Goal: Transaction & Acquisition: Purchase product/service

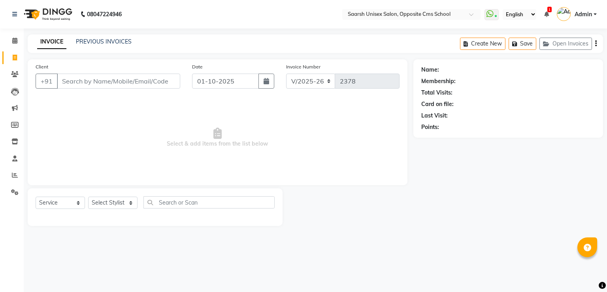
select select "3962"
select select "service"
type input "9598183333"
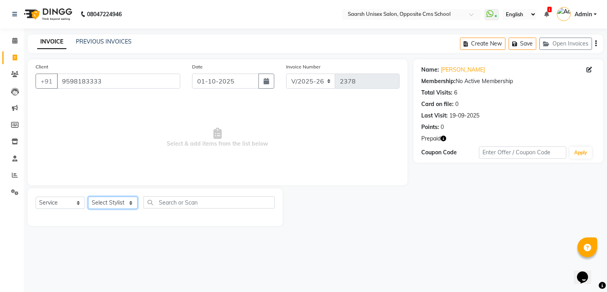
click at [121, 198] on select "Select Stylist [PERSON_NAME] Front Desk [PERSON_NAME] [PERSON_NAME] [PERSON_NAM…" at bounding box center [112, 202] width 49 height 12
select select "20641"
click at [88, 197] on select "Select Stylist [PERSON_NAME] Front Desk [PERSON_NAME] [PERSON_NAME] [PERSON_NAM…" at bounding box center [112, 202] width 49 height 12
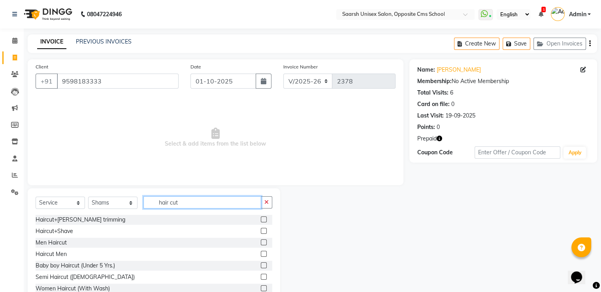
type input "hair cut"
click at [261, 242] on label at bounding box center [264, 242] width 6 height 6
click at [261, 242] on input "checkbox" at bounding box center [263, 242] width 5 height 5
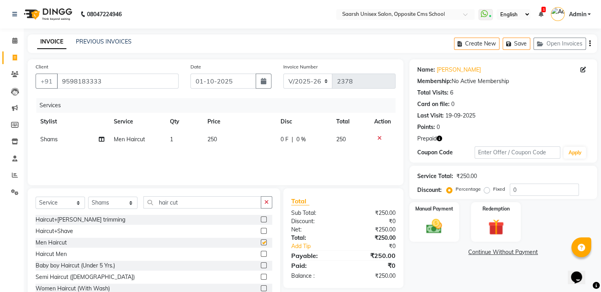
checkbox input "false"
click at [198, 206] on input "hair cut" at bounding box center [202, 202] width 118 height 12
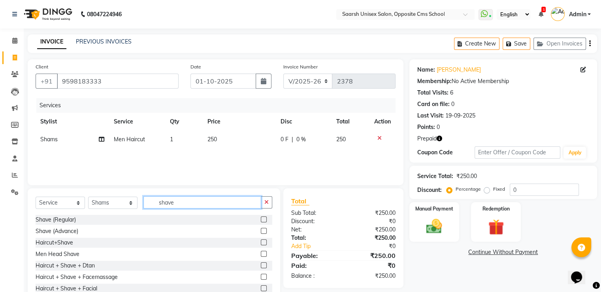
type input "shave"
click at [261, 220] on label at bounding box center [264, 219] width 6 height 6
click at [261, 220] on input "checkbox" at bounding box center [263, 219] width 5 height 5
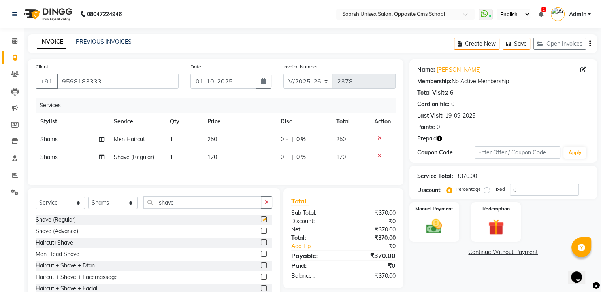
checkbox input "false"
click at [204, 203] on input "shave" at bounding box center [202, 202] width 118 height 12
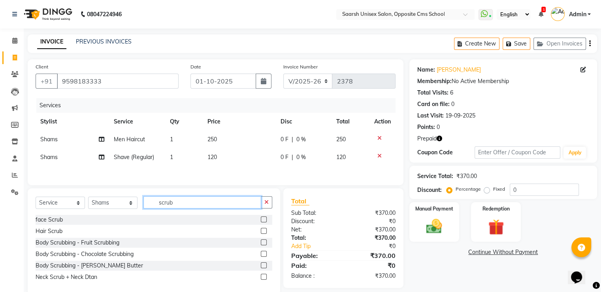
type input "scrub"
click at [263, 220] on label at bounding box center [264, 219] width 6 height 6
click at [263, 220] on input "checkbox" at bounding box center [263, 219] width 5 height 5
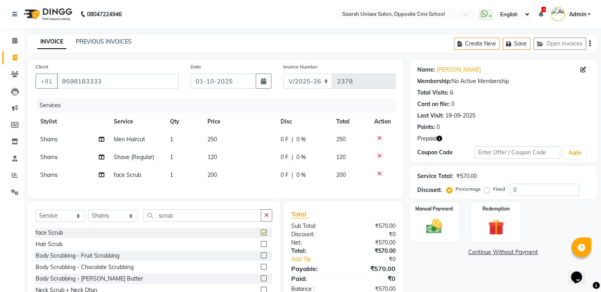
checkbox input "false"
click at [439, 221] on img at bounding box center [434, 226] width 26 height 19
click at [507, 254] on span "CASH" at bounding box center [510, 252] width 17 height 9
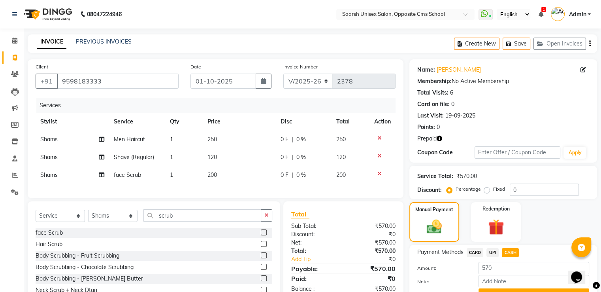
scroll to position [40, 0]
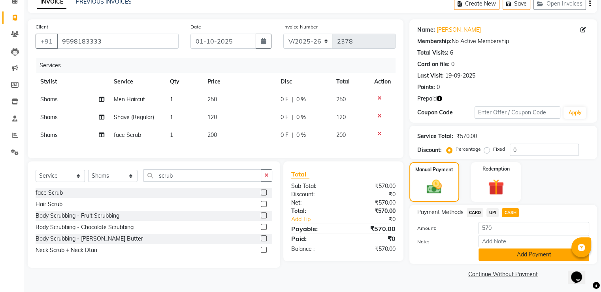
click at [509, 255] on button "Add Payment" at bounding box center [534, 254] width 111 height 12
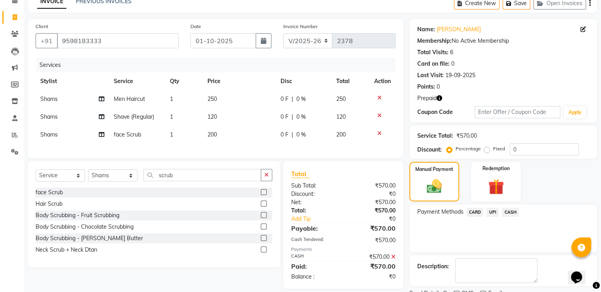
scroll to position [73, 0]
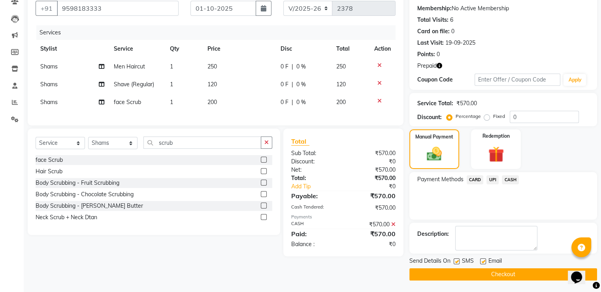
click at [515, 271] on button "Checkout" at bounding box center [503, 274] width 188 height 12
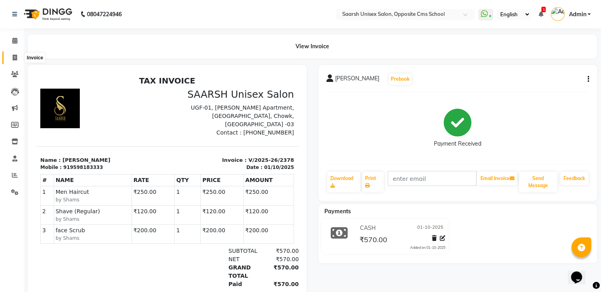
click at [14, 60] on icon at bounding box center [15, 58] width 4 height 6
select select "service"
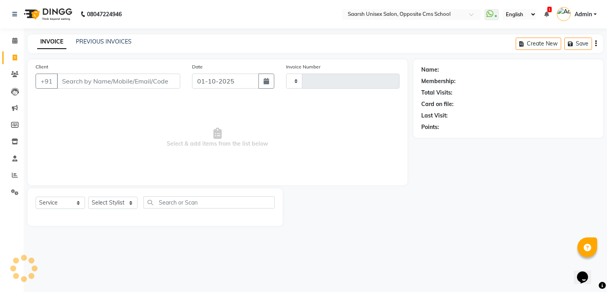
type input "2379"
select select "3962"
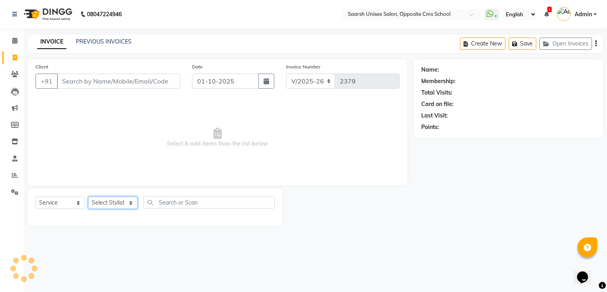
click at [104, 200] on select "Select Stylist [PERSON_NAME] Front Desk [PERSON_NAME] [PERSON_NAME] [PERSON_NAM…" at bounding box center [112, 202] width 49 height 12
select select "32207"
click at [88, 197] on select "Select Stylist [PERSON_NAME] Front Desk [PERSON_NAME] [PERSON_NAME] [PERSON_NAM…" at bounding box center [112, 202] width 49 height 12
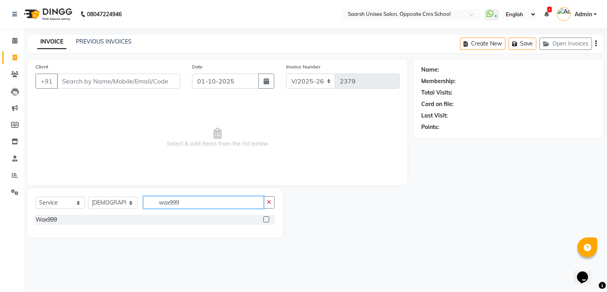
type input "wax999"
click at [269, 219] on label at bounding box center [266, 219] width 6 height 6
click at [268, 219] on input "checkbox" at bounding box center [265, 219] width 5 height 5
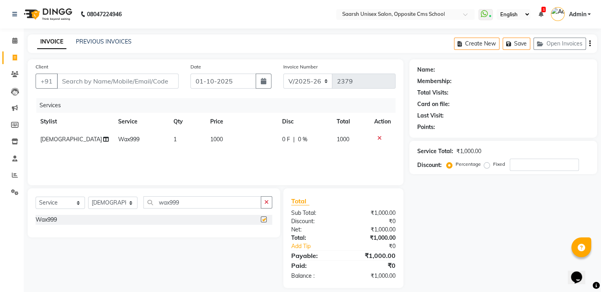
checkbox input "false"
click at [197, 204] on input "wax999" at bounding box center [202, 202] width 118 height 12
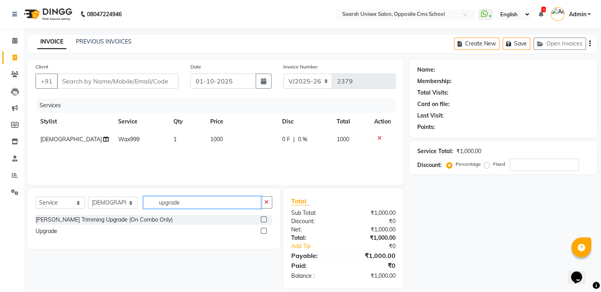
type input "upgrade"
click at [264, 231] on label at bounding box center [264, 231] width 6 height 6
click at [264, 231] on input "checkbox" at bounding box center [263, 230] width 5 height 5
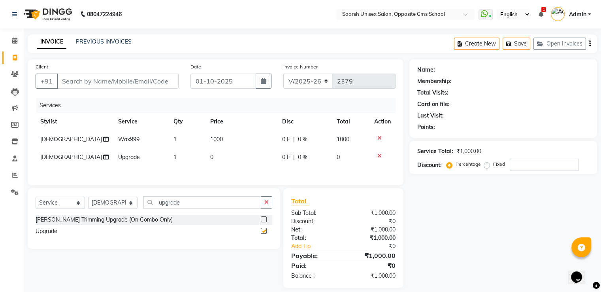
checkbox input "false"
click at [219, 155] on td "0" at bounding box center [241, 157] width 72 height 18
select select "32207"
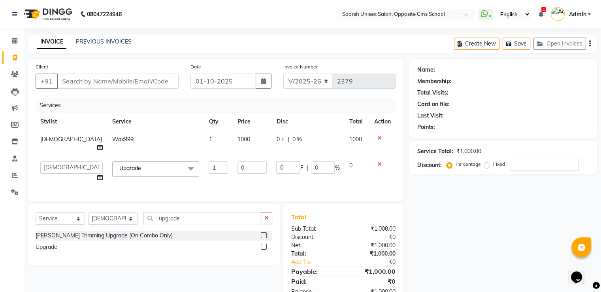
click at [237, 161] on input "0" at bounding box center [251, 167] width 29 height 12
type input "200"
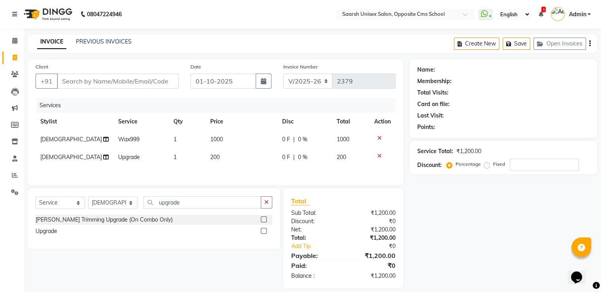
click at [468, 243] on div "Name: Membership: Total Visits: Card on file: Last Visit: Points: Service Total…" at bounding box center [506, 173] width 194 height 228
click at [135, 82] on input "Client" at bounding box center [118, 80] width 122 height 15
type input "9"
type input "0"
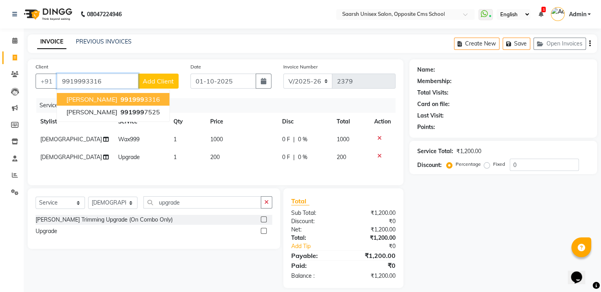
type input "9919993316"
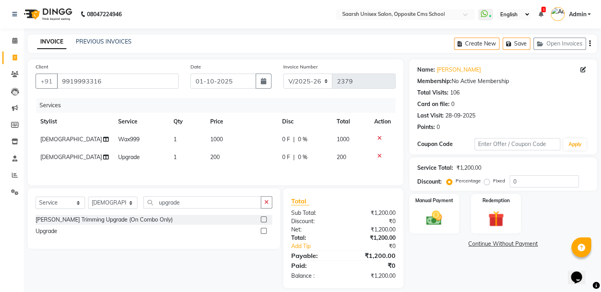
click at [448, 269] on div "Name: [PERSON_NAME] Membership: No Active Membership Total Visits: 106 Card on …" at bounding box center [506, 173] width 194 height 228
click at [444, 215] on img at bounding box center [434, 218] width 26 height 19
click at [512, 245] on span "CASH" at bounding box center [510, 243] width 17 height 9
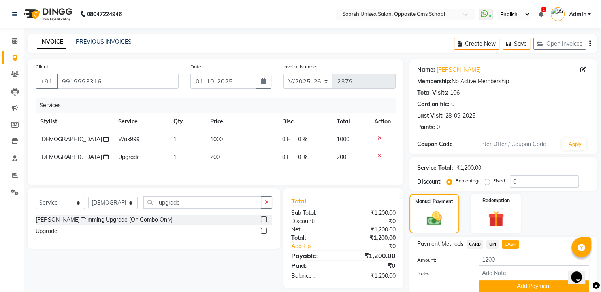
scroll to position [32, 0]
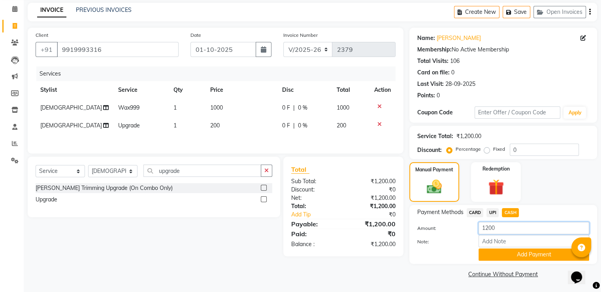
click at [514, 232] on input "1200" at bounding box center [534, 228] width 111 height 12
type input "1000"
click at [533, 255] on button "Add Payment" at bounding box center [534, 254] width 111 height 12
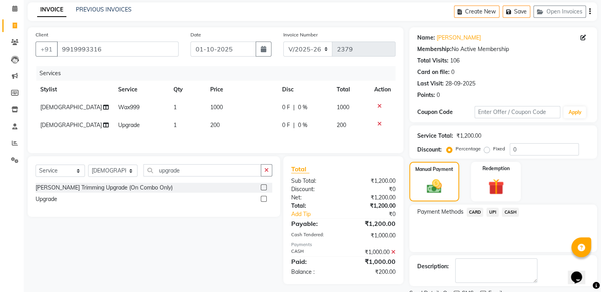
scroll to position [64, 0]
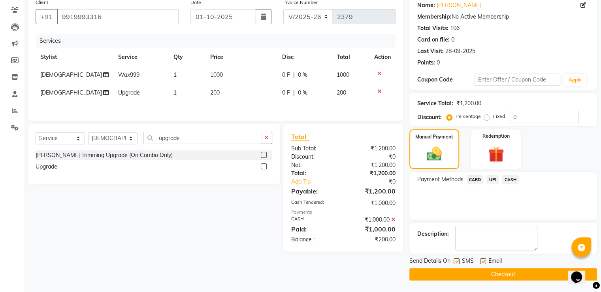
click at [490, 179] on span "UPI" at bounding box center [492, 179] width 12 height 9
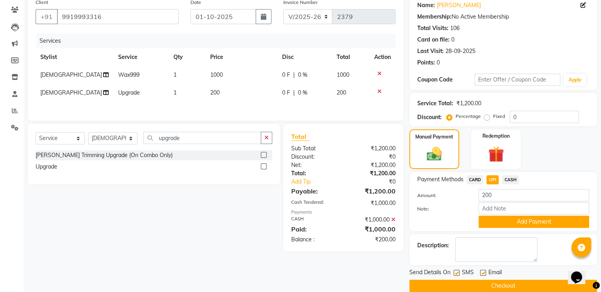
scroll to position [76, 0]
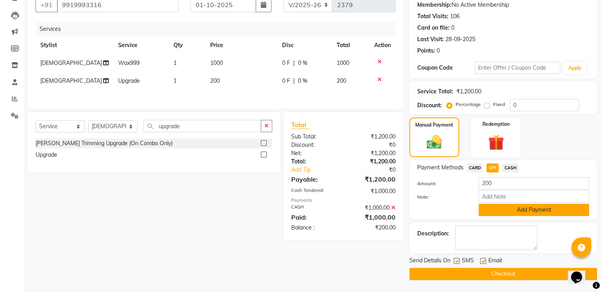
click at [511, 208] on button "Add Payment" at bounding box center [534, 209] width 111 height 12
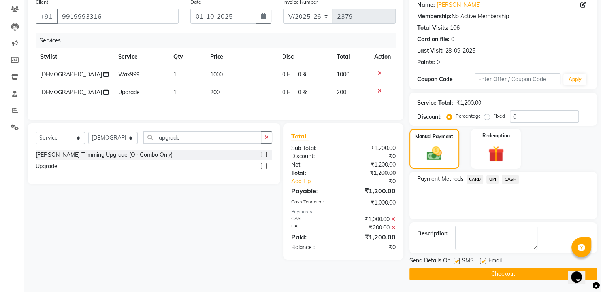
scroll to position [64, 0]
click at [482, 268] on button "Checkout" at bounding box center [503, 274] width 188 height 12
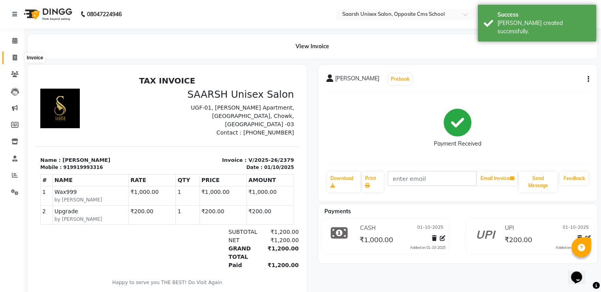
click at [16, 56] on icon at bounding box center [15, 58] width 4 height 6
select select "service"
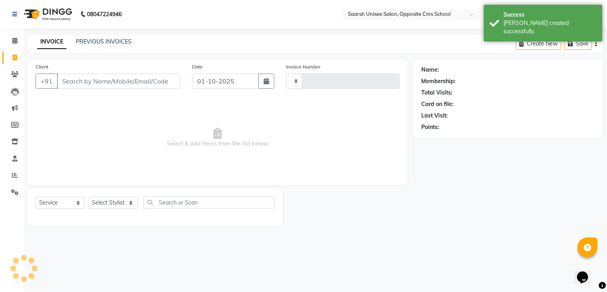
type input "2380"
select select "3962"
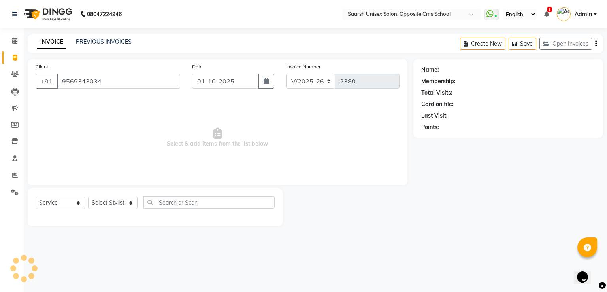
type input "9569343034"
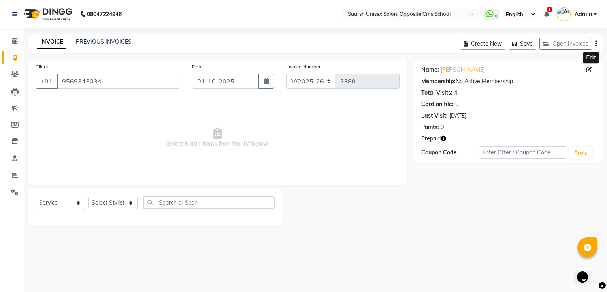
click at [589, 67] on icon at bounding box center [589, 70] width 6 height 6
select select "[DEMOGRAPHIC_DATA]"
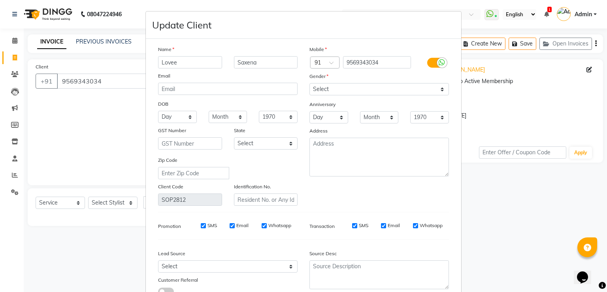
type input "Lovee"
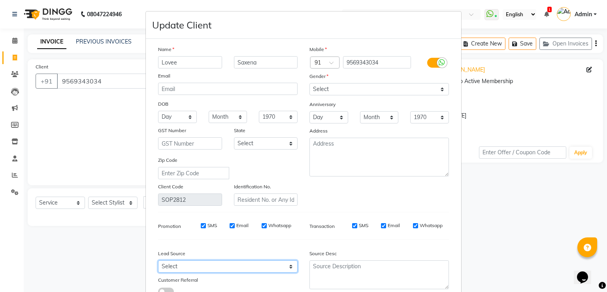
click at [185, 269] on select "Select Walk-in Referral Internet Friend Word of Mouth Advertisement Facebook Ju…" at bounding box center [227, 266] width 139 height 12
select select "28232"
click at [158, 263] on select "Select Walk-in Referral Internet Friend Word of Mouth Advertisement Facebook Ju…" at bounding box center [227, 266] width 139 height 12
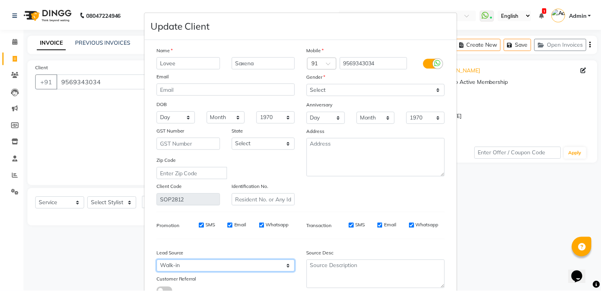
scroll to position [63, 0]
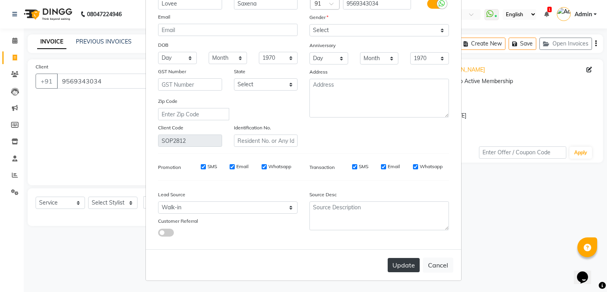
click at [401, 271] on button "Update" at bounding box center [404, 265] width 32 height 14
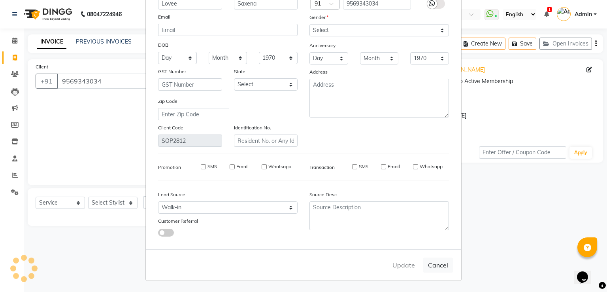
select select
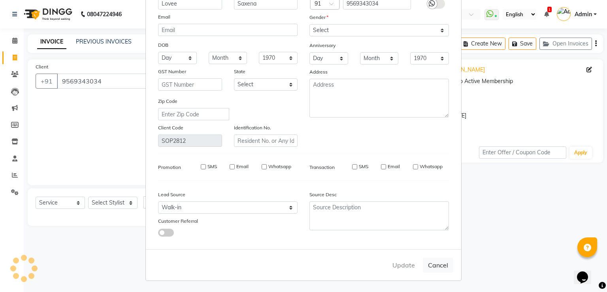
select select
checkbox input "false"
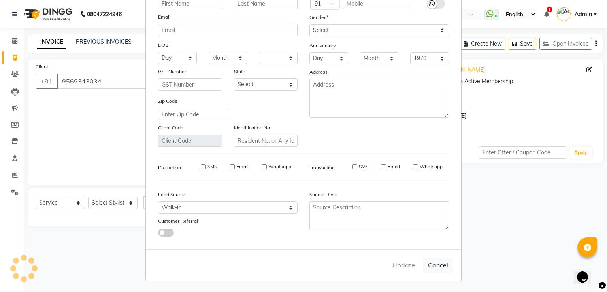
checkbox input "false"
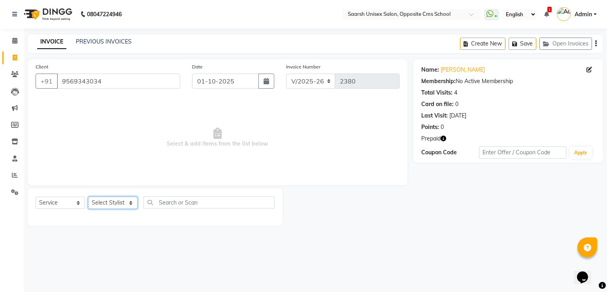
click at [128, 203] on select "Select Stylist [PERSON_NAME] Front Desk [PERSON_NAME] [PERSON_NAME] [PERSON_NAM…" at bounding box center [112, 202] width 49 height 12
select select "20643"
click at [88, 197] on select "Select Stylist [PERSON_NAME] Front Desk [PERSON_NAME] [PERSON_NAME] [PERSON_NAM…" at bounding box center [112, 202] width 49 height 12
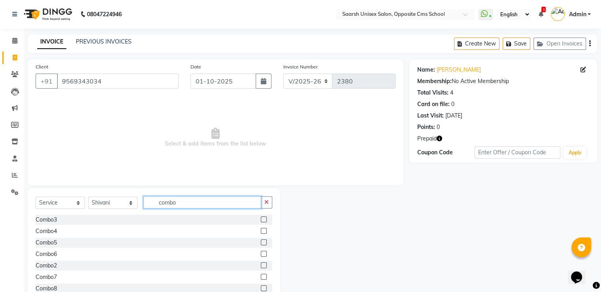
type input "combo"
click at [261, 268] on label at bounding box center [264, 265] width 6 height 6
click at [261, 268] on input "checkbox" at bounding box center [263, 265] width 5 height 5
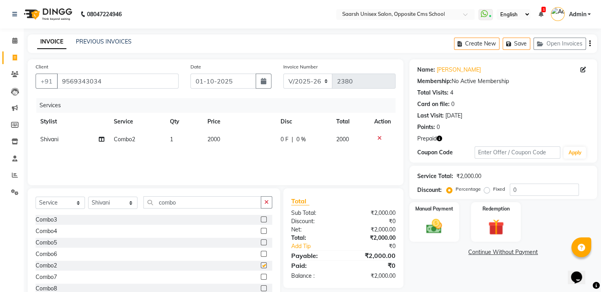
checkbox input "false"
click at [122, 202] on select "Select Stylist [PERSON_NAME] Front Desk [PERSON_NAME] [PERSON_NAME] [PERSON_NAM…" at bounding box center [112, 202] width 49 height 12
select select "20644"
click at [88, 197] on select "Select Stylist [PERSON_NAME] Front Desk [PERSON_NAME] [PERSON_NAME] [PERSON_NAM…" at bounding box center [112, 202] width 49 height 12
type input "combo"
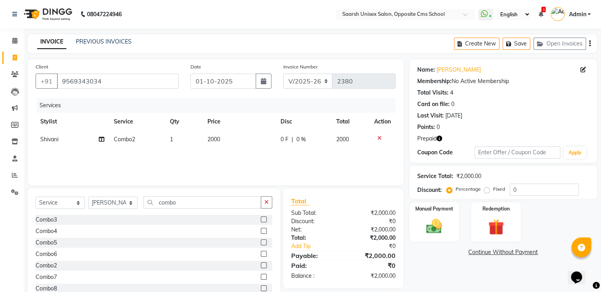
click at [261, 230] on label at bounding box center [264, 231] width 6 height 6
click at [261, 230] on input "checkbox" at bounding box center [263, 230] width 5 height 5
checkbox input "false"
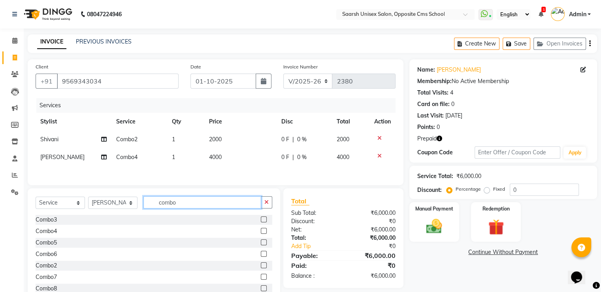
click at [177, 202] on input "combo" at bounding box center [202, 202] width 118 height 12
type input "999"
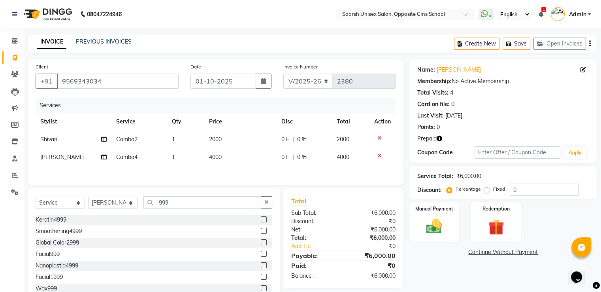
click at [261, 291] on label at bounding box center [264, 288] width 6 height 6
click at [261, 291] on input "checkbox" at bounding box center [263, 288] width 5 height 5
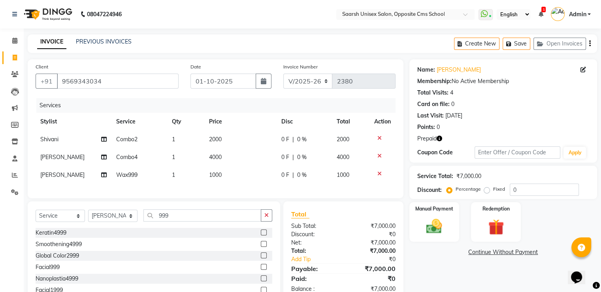
checkbox input "false"
click at [212, 221] on input "999" at bounding box center [202, 215] width 118 height 12
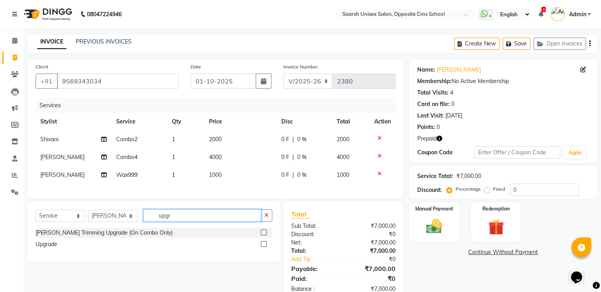
type input "upgr"
click at [264, 247] on label at bounding box center [264, 244] width 6 height 6
click at [264, 247] on input "checkbox" at bounding box center [263, 243] width 5 height 5
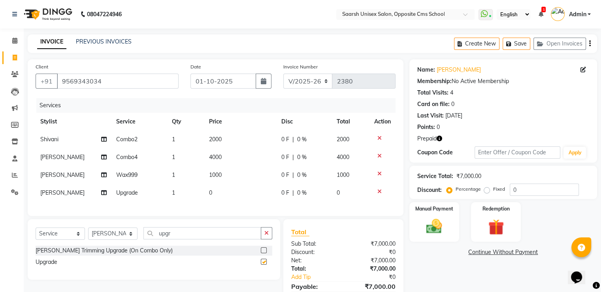
checkbox input "false"
click at [222, 194] on td "0" at bounding box center [240, 193] width 72 height 18
select select "20644"
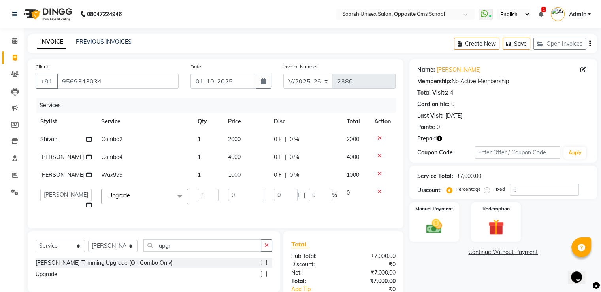
click at [228, 194] on input "0" at bounding box center [246, 194] width 36 height 12
type input "200"
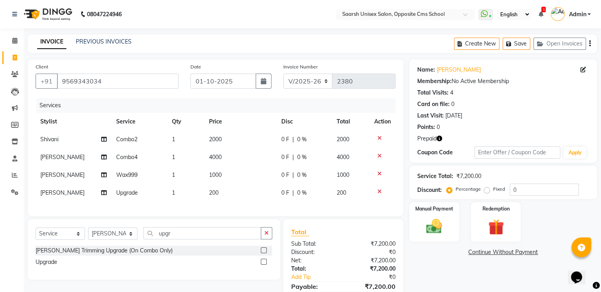
click at [438, 279] on div "Name: [PERSON_NAME] Membership: No Active Membership Total Visits: 4 Card on fi…" at bounding box center [506, 188] width 194 height 259
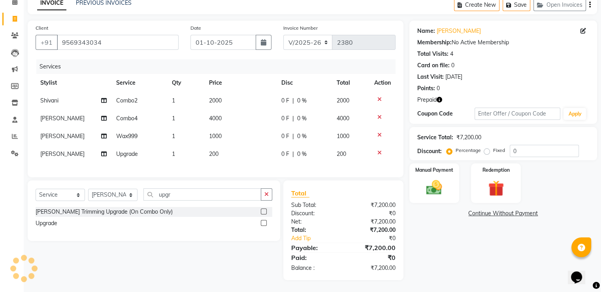
scroll to position [0, 0]
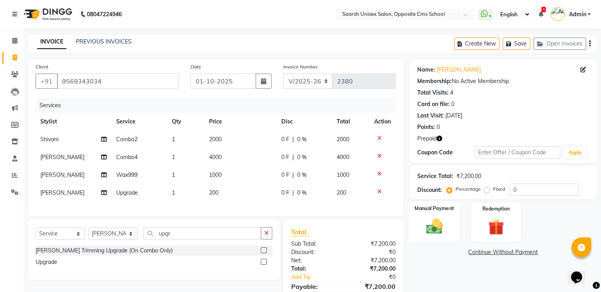
click at [428, 228] on img at bounding box center [434, 226] width 26 height 19
click at [492, 254] on span "UPI" at bounding box center [492, 252] width 12 height 9
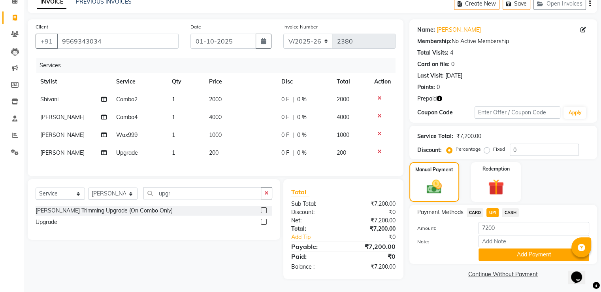
scroll to position [45, 0]
click at [512, 251] on button "Add Payment" at bounding box center [534, 254] width 111 height 12
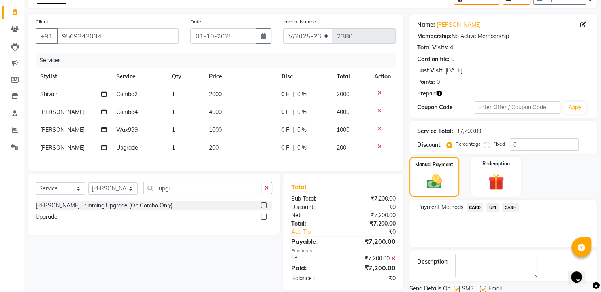
scroll to position [73, 0]
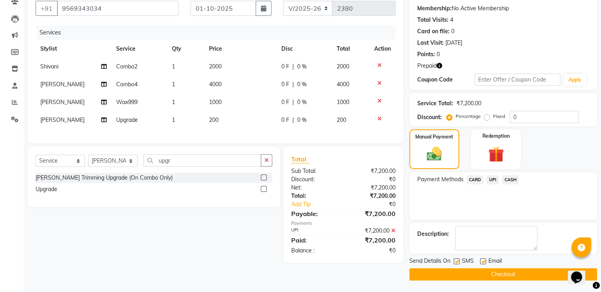
click at [523, 275] on button "Checkout" at bounding box center [503, 274] width 188 height 12
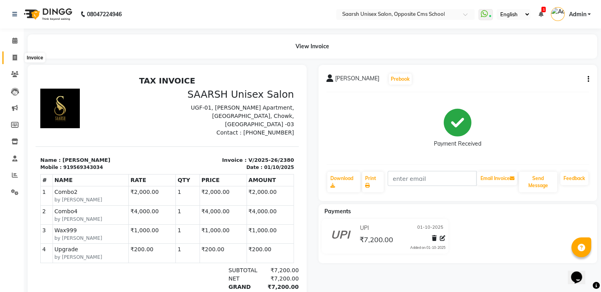
click at [17, 58] on icon at bounding box center [15, 58] width 4 height 6
select select "service"
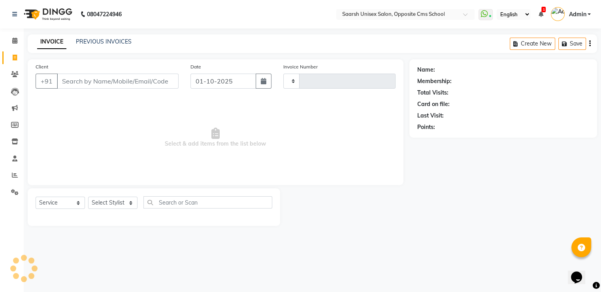
type input "2381"
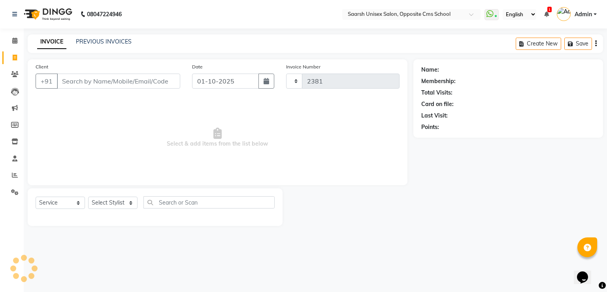
select select "3962"
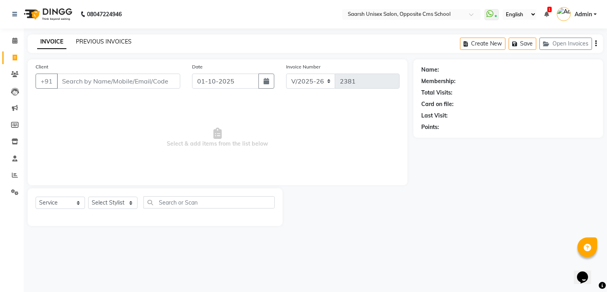
click at [101, 43] on link "PREVIOUS INVOICES" at bounding box center [104, 41] width 56 height 7
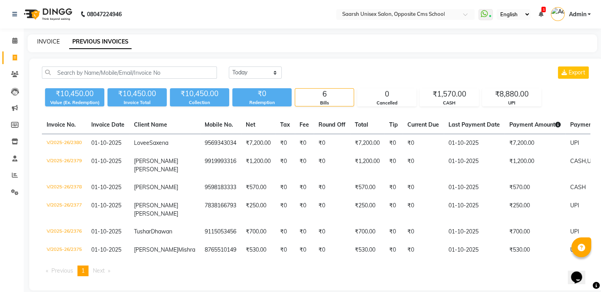
click at [49, 39] on link "INVOICE" at bounding box center [48, 41] width 23 height 7
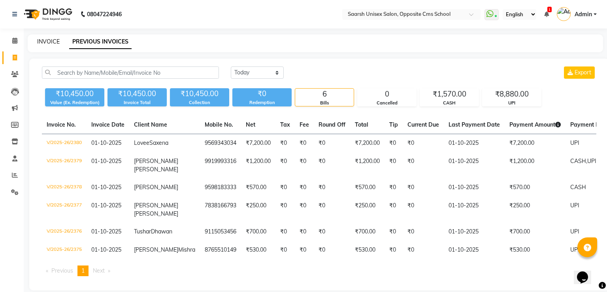
select select "service"
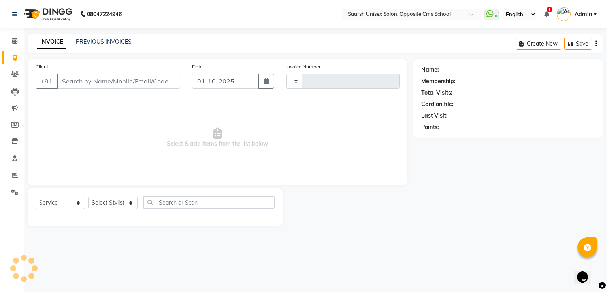
type input "2381"
select select "3962"
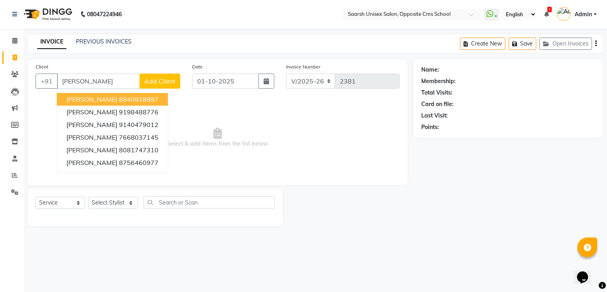
click at [153, 99] on ngb-highlight "8840928897" at bounding box center [139, 99] width 40 height 8
type input "8840928897"
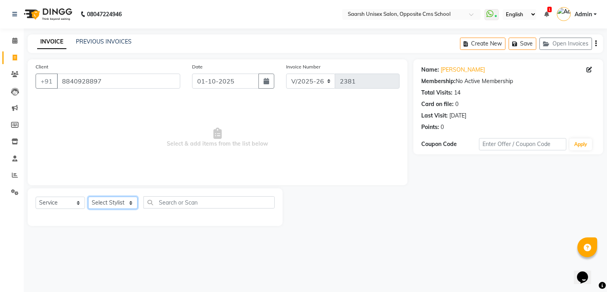
click at [109, 200] on select "Select Stylist [PERSON_NAME] Front Desk [PERSON_NAME] [PERSON_NAME] [PERSON_NAM…" at bounding box center [112, 202] width 49 height 12
select select "32207"
click at [88, 197] on select "Select Stylist [PERSON_NAME] Front Desk [PERSON_NAME] [PERSON_NAME] [PERSON_NAM…" at bounding box center [112, 202] width 49 height 12
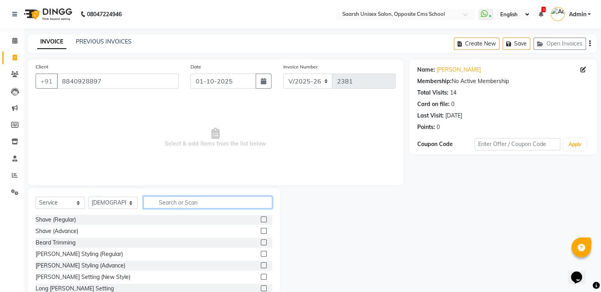
click at [170, 199] on input "text" at bounding box center [207, 202] width 129 height 12
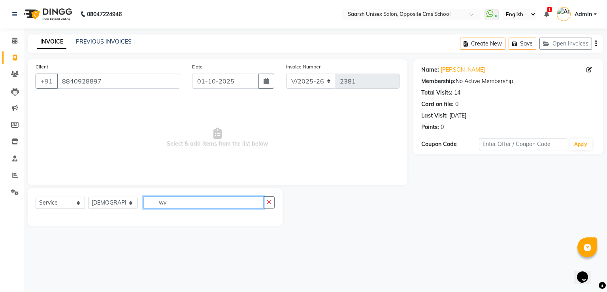
type input "w"
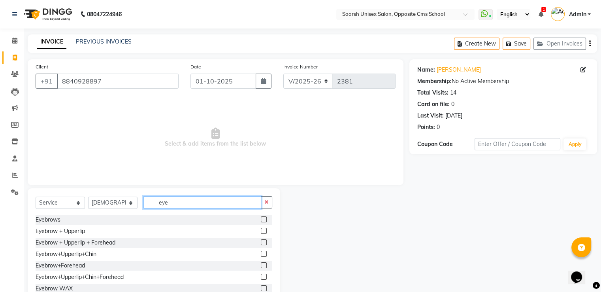
type input "eye"
click at [261, 232] on label at bounding box center [264, 231] width 6 height 6
click at [261, 232] on input "checkbox" at bounding box center [263, 230] width 5 height 5
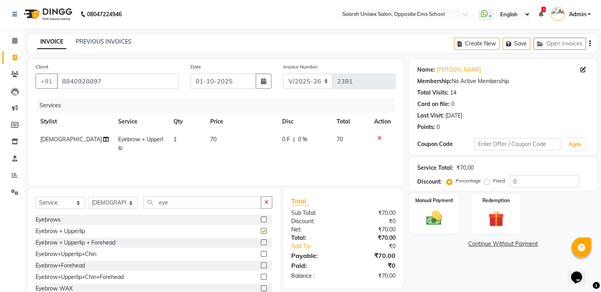
checkbox input "false"
click at [435, 219] on img at bounding box center [434, 218] width 26 height 19
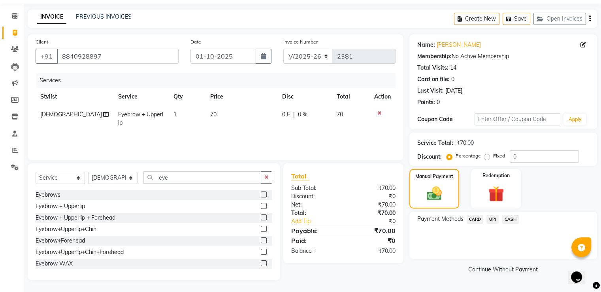
click at [493, 219] on span "UPI" at bounding box center [492, 219] width 12 height 9
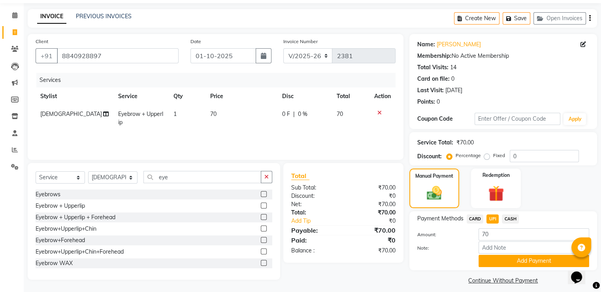
scroll to position [32, 0]
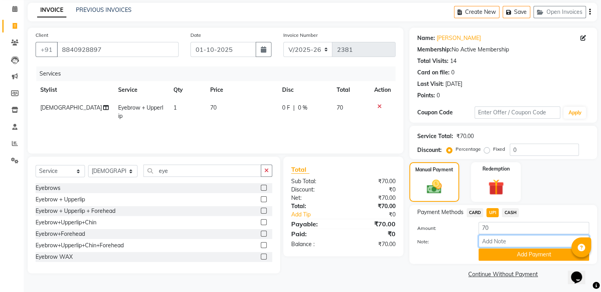
drag, startPoint x: 505, startPoint y: 245, endPoint x: 512, endPoint y: 269, distance: 24.5
click at [512, 269] on div "Name: [PERSON_NAME] Membership: No Active Membership Total Visits: 14 Card on f…" at bounding box center [506, 154] width 194 height 252
click at [506, 257] on button "Add Payment" at bounding box center [534, 254] width 111 height 12
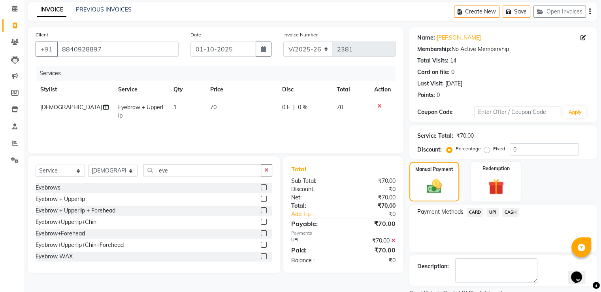
scroll to position [64, 0]
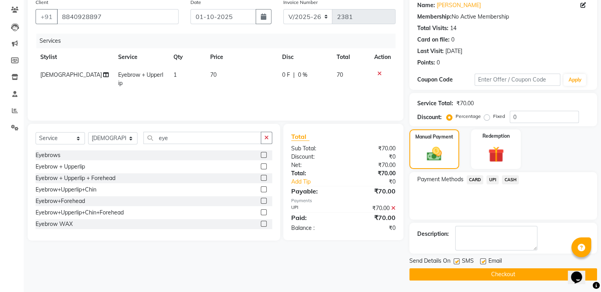
click at [511, 271] on button "Checkout" at bounding box center [503, 274] width 188 height 12
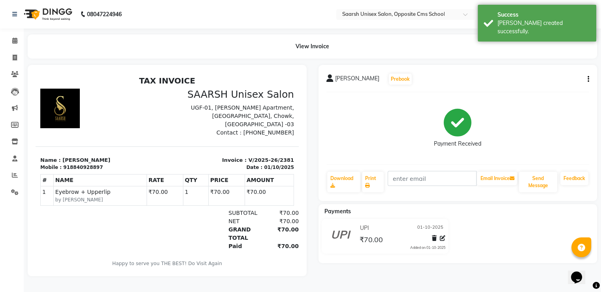
scroll to position [2, 0]
click at [16, 55] on icon at bounding box center [15, 58] width 4 height 6
select select "service"
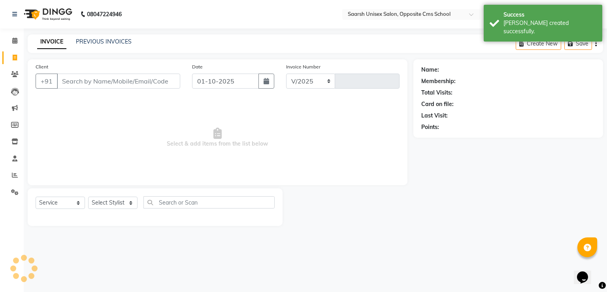
select select "3962"
type input "2382"
